Goal: Transaction & Acquisition: Book appointment/travel/reservation

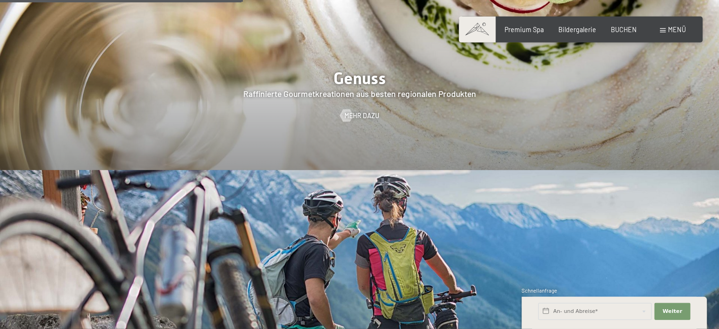
scroll to position [1546, 0]
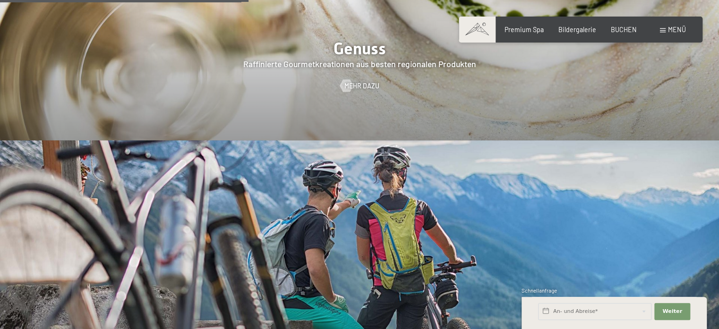
click at [675, 34] on div "Menü" at bounding box center [673, 29] width 26 height 9
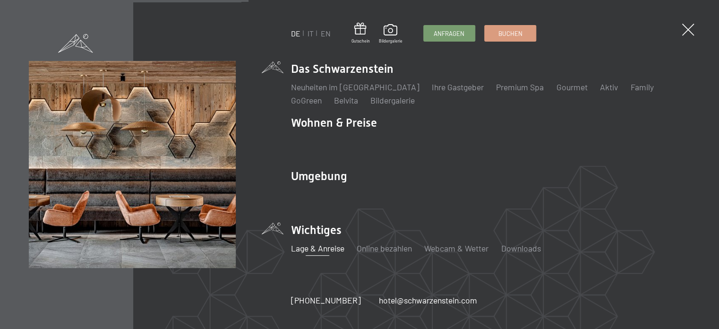
click at [328, 248] on link "Lage & Anreise" at bounding box center [317, 248] width 53 height 10
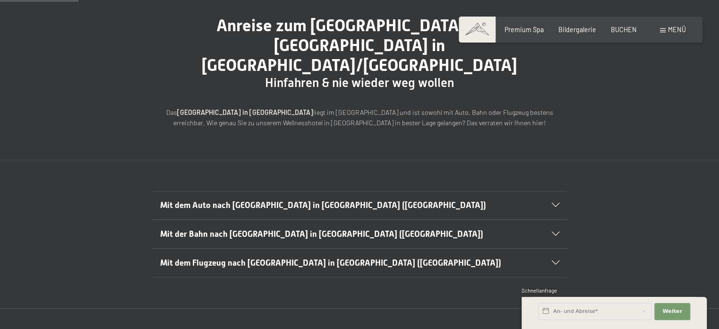
scroll to position [100, 0]
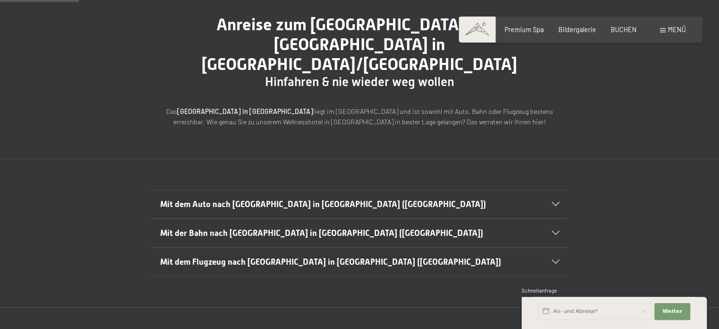
click at [418, 198] on h2 "Mit dem Auto nach Luttach in Südtirol (Italien)" at bounding box center [339, 204] width 359 height 12
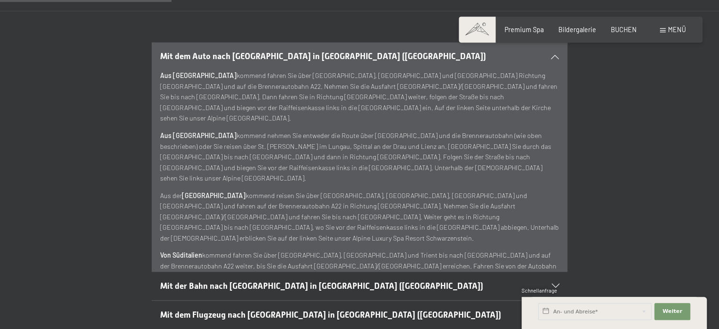
scroll to position [266, 0]
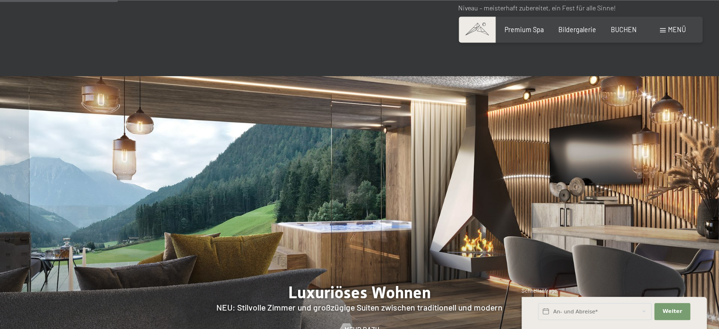
scroll to position [731, 0]
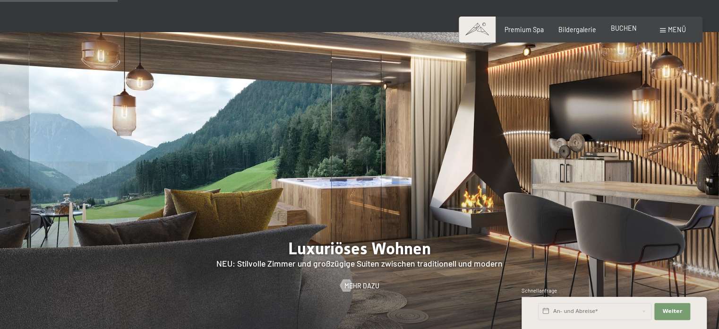
click at [622, 26] on span "BUCHEN" at bounding box center [624, 28] width 26 height 8
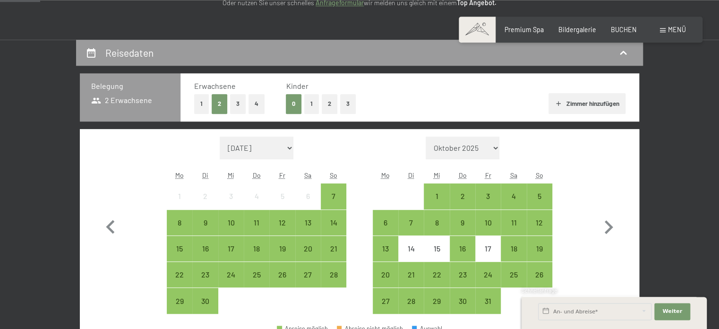
scroll to position [183, 0]
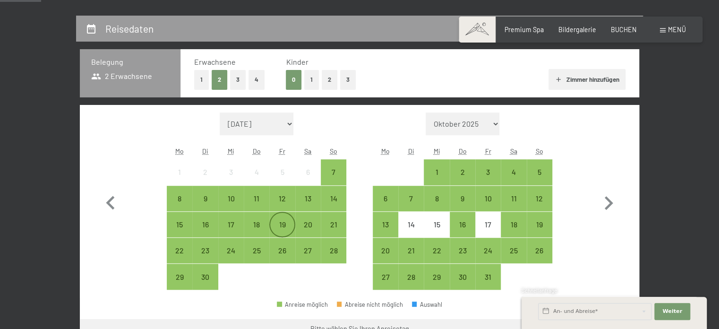
click at [284, 221] on div "19" at bounding box center [282, 233] width 24 height 24
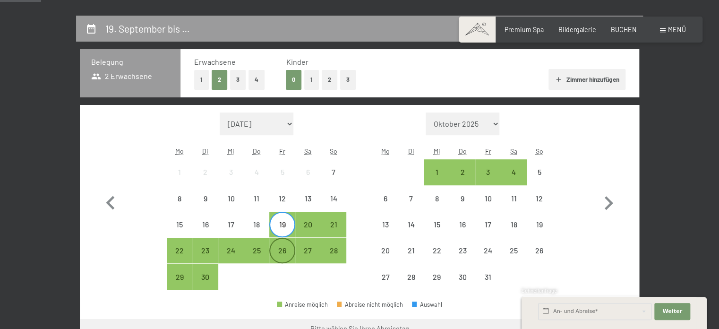
click at [283, 248] on div "26" at bounding box center [282, 259] width 24 height 24
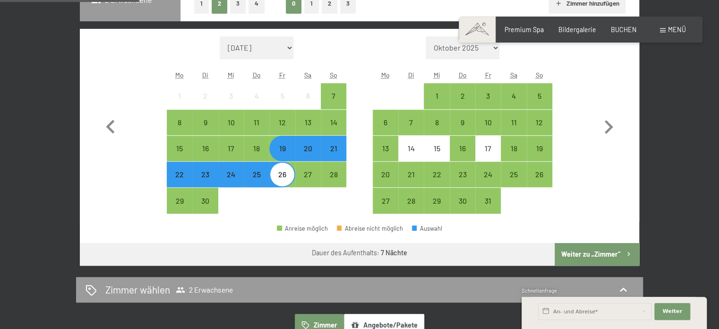
scroll to position [266, 0]
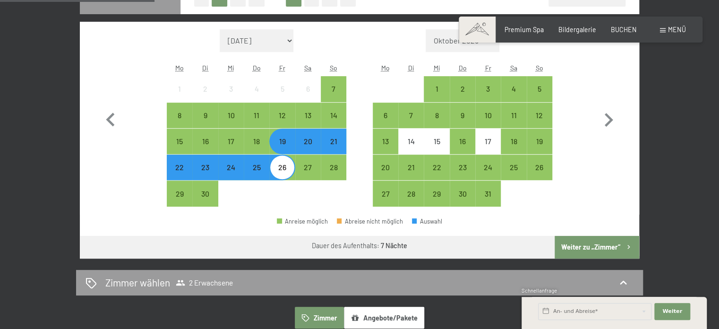
click at [583, 241] on button "Weiter zu „Zimmer“" at bounding box center [597, 247] width 85 height 23
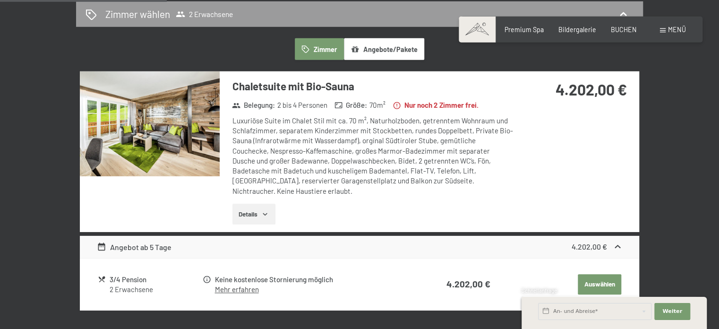
scroll to position [248, 0]
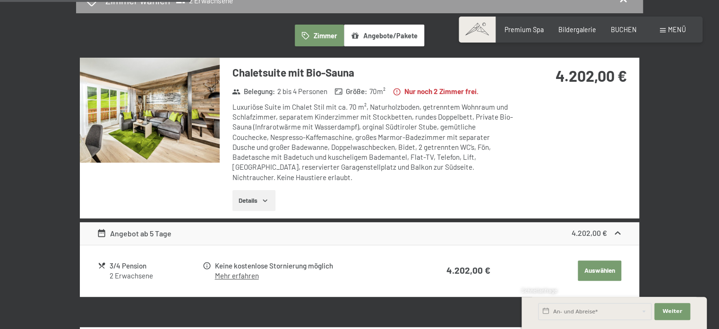
click at [179, 140] on img at bounding box center [150, 110] width 140 height 105
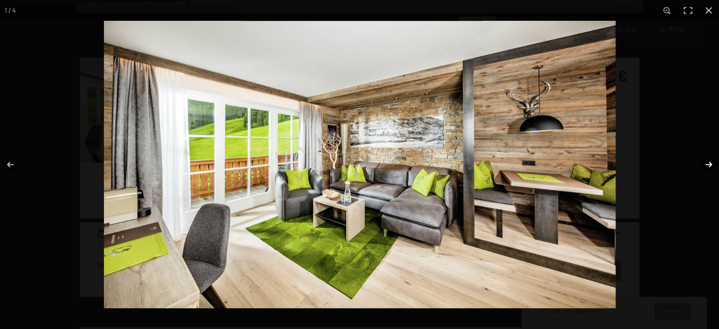
click at [707, 163] on button "button" at bounding box center [702, 164] width 33 height 47
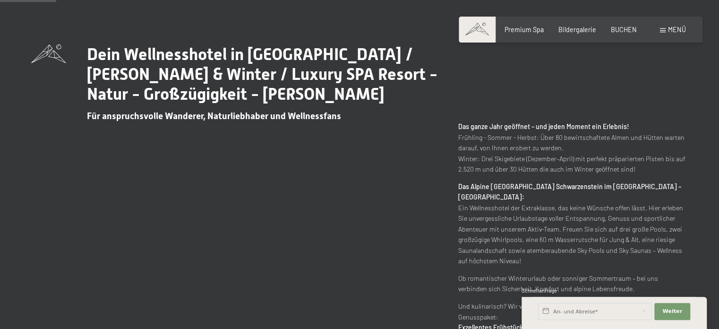
scroll to position [349, 0]
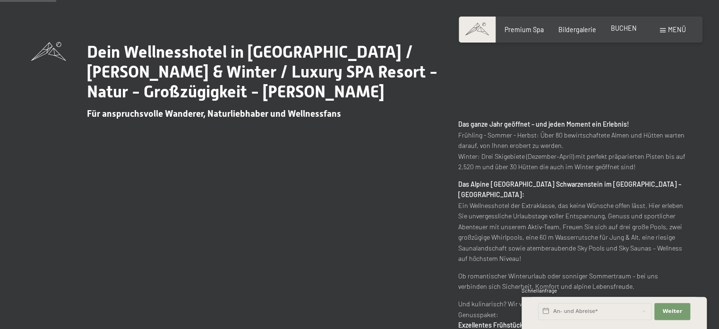
click at [626, 27] on span "BUCHEN" at bounding box center [624, 28] width 26 height 8
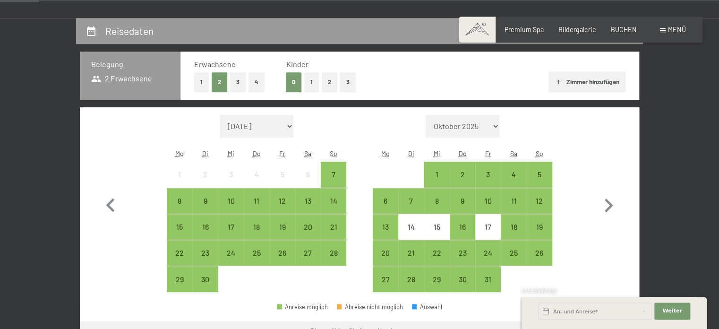
scroll to position [183, 0]
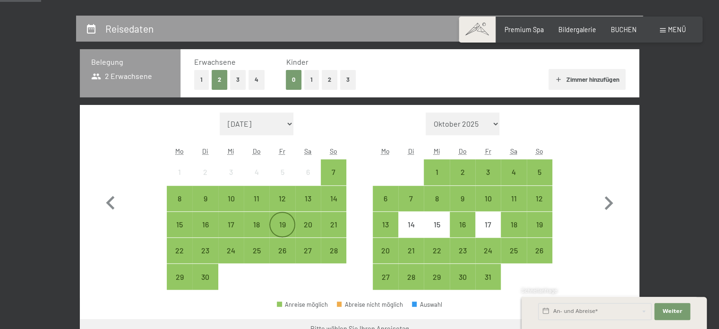
click at [275, 219] on div "19" at bounding box center [282, 225] width 24 height 24
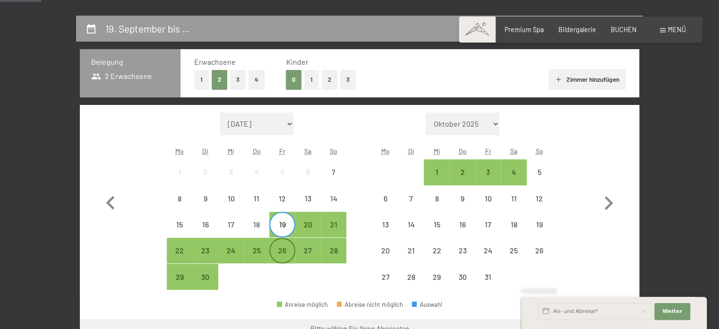
click at [287, 253] on div "26" at bounding box center [282, 259] width 24 height 24
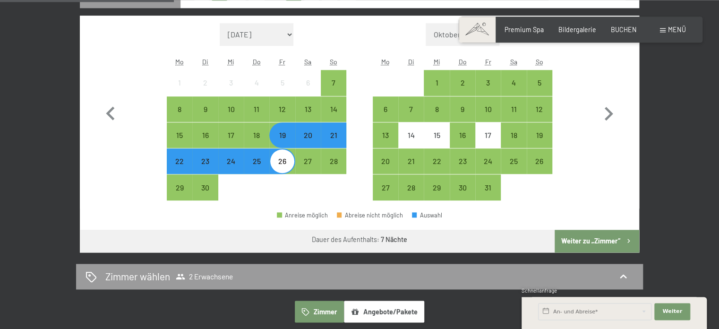
scroll to position [299, 0]
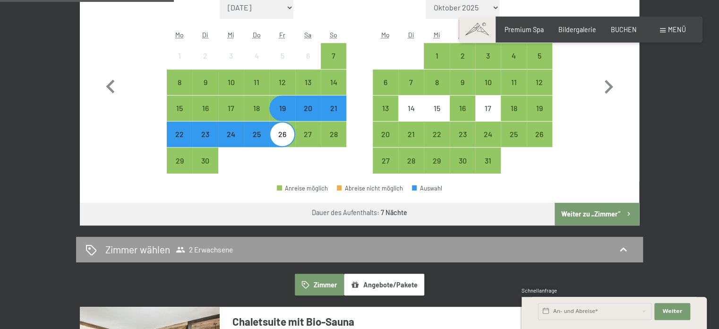
click at [585, 209] on button "Weiter zu „Zimmer“" at bounding box center [597, 214] width 85 height 23
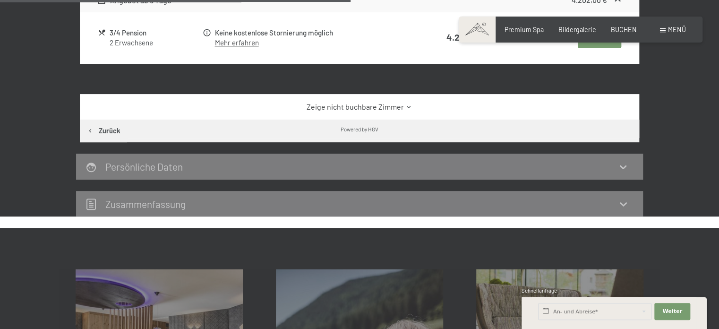
scroll to position [414, 0]
